Goal: Task Accomplishment & Management: Manage account settings

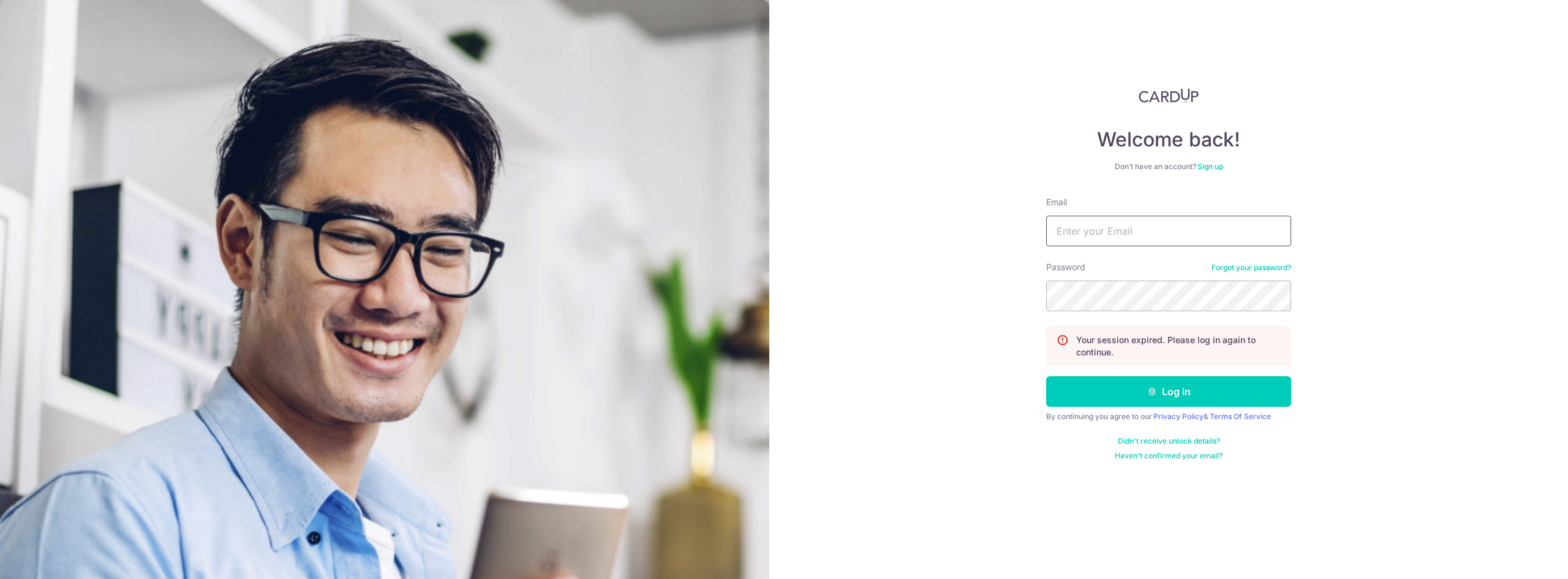
click at [1133, 236] on input "Email" at bounding box center [1168, 231] width 245 height 31
type input "[EMAIL_ADDRESS][DOMAIN_NAME]"
click at [1153, 372] on form "Email [EMAIL_ADDRESS][DOMAIN_NAME] Password Forgot your password? Your session …" at bounding box center [1168, 328] width 245 height 264
click at [1161, 385] on button "Log in" at bounding box center [1168, 391] width 245 height 31
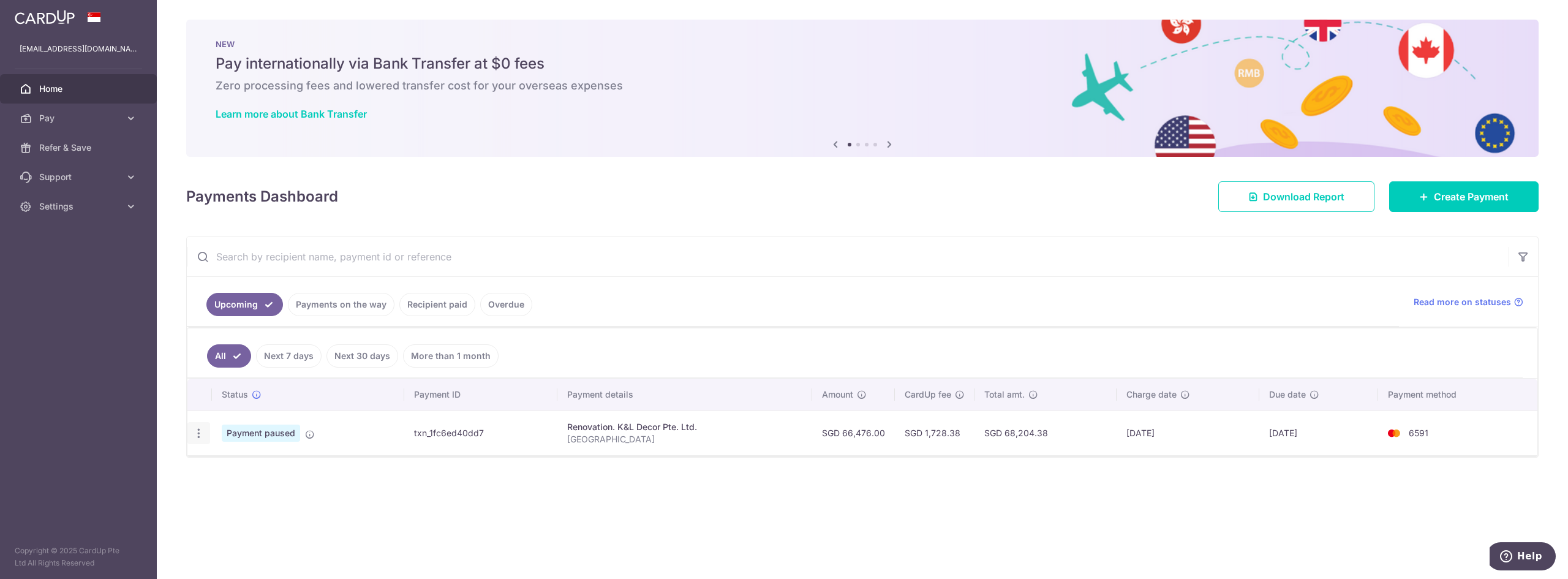
click at [199, 435] on icon "button" at bounding box center [198, 434] width 13 height 13
click at [413, 491] on div "Status Payment ID Payment details Amount CardUp fee Total amt. Charge date Due …" at bounding box center [862, 455] width 1350 height 153
click at [313, 434] on icon at bounding box center [310, 434] width 10 height 10
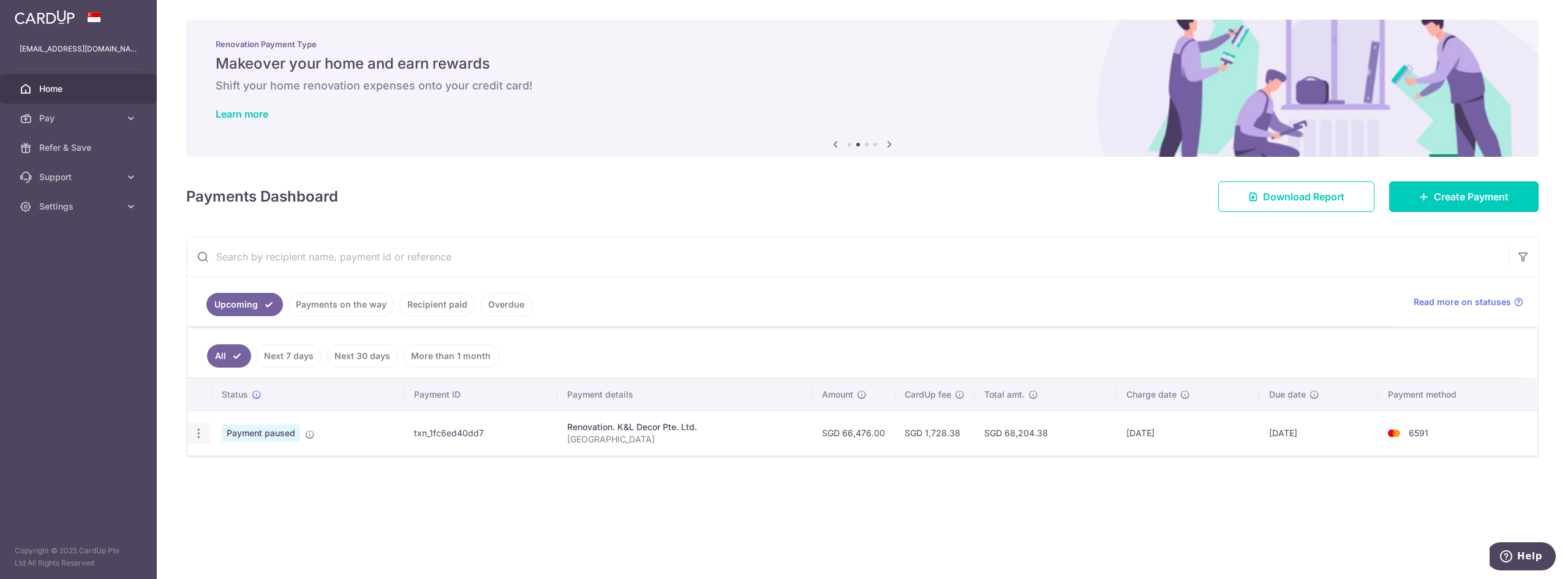
click at [197, 438] on icon "button" at bounding box center [198, 434] width 13 height 13
click at [235, 495] on span "Cancel payment" at bounding box center [263, 497] width 82 height 15
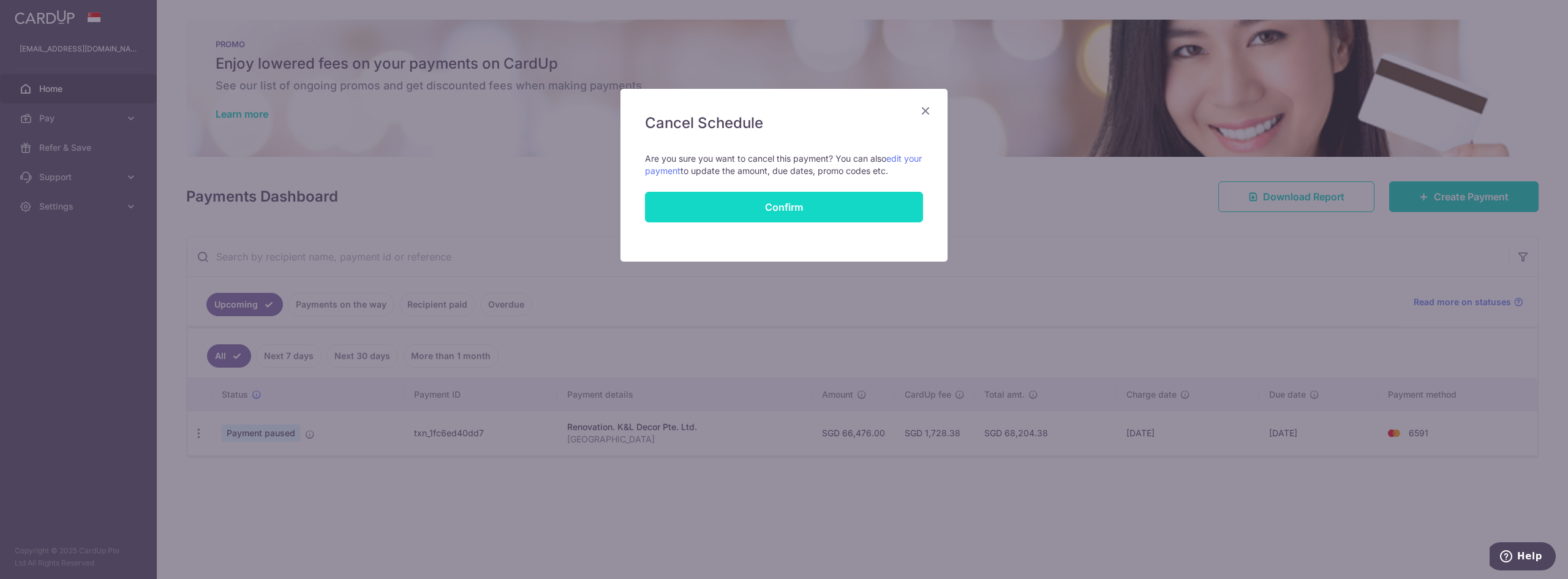
click at [730, 207] on button "Confirm" at bounding box center [784, 207] width 278 height 31
